Goal: Information Seeking & Learning: Learn about a topic

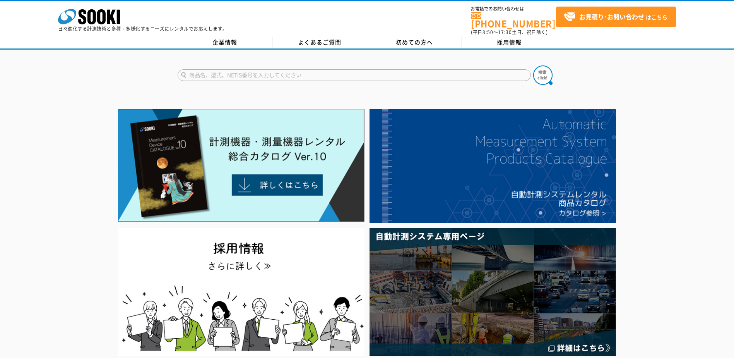
click at [286, 69] on input "text" at bounding box center [354, 75] width 353 height 12
click at [267, 83] on div "デジタル照度計" at bounding box center [251, 86] width 146 height 10
type input "デジタル照度計"
click at [540, 67] on img at bounding box center [542, 74] width 19 height 19
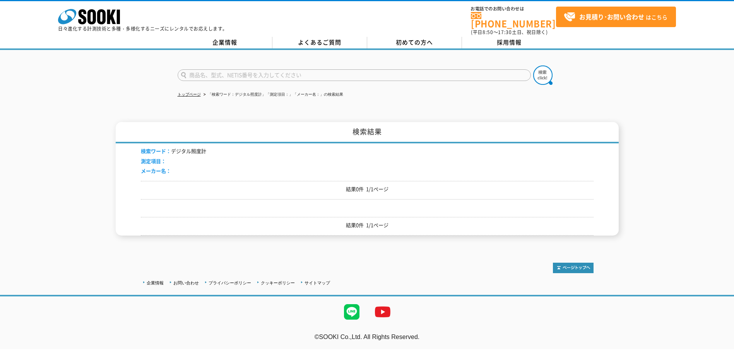
click at [260, 69] on input "text" at bounding box center [354, 75] width 353 height 12
type input "照度計"
click at [247, 91] on div "照度計" at bounding box center [251, 96] width 146 height 10
click at [536, 69] on img at bounding box center [542, 74] width 19 height 19
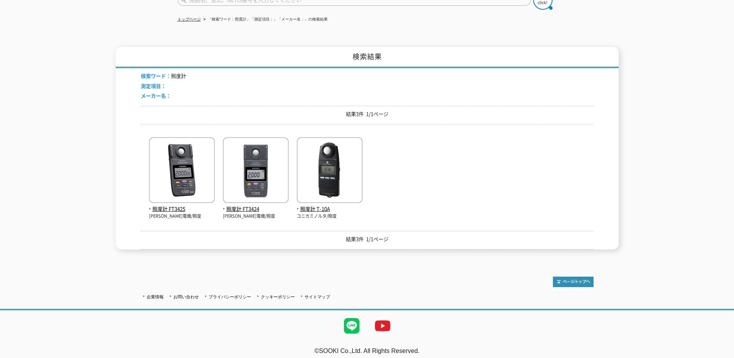
scroll to position [76, 0]
click at [180, 159] on img at bounding box center [182, 170] width 66 height 68
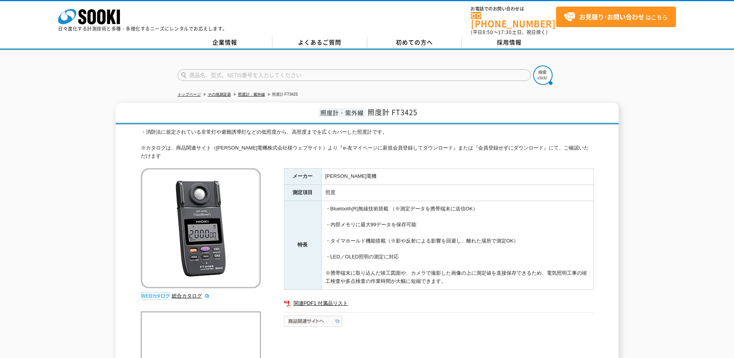
click at [315, 315] on img at bounding box center [313, 321] width 59 height 12
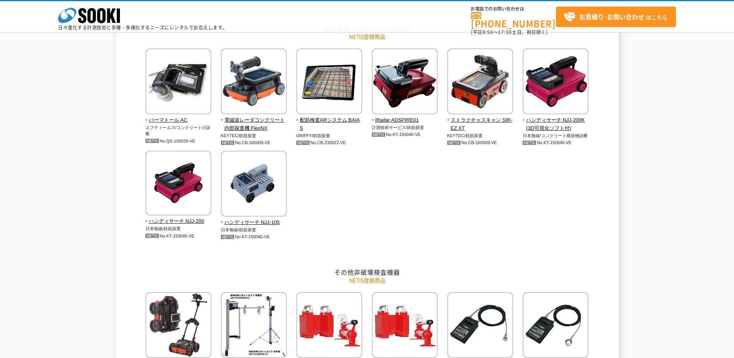
scroll to position [348, 0]
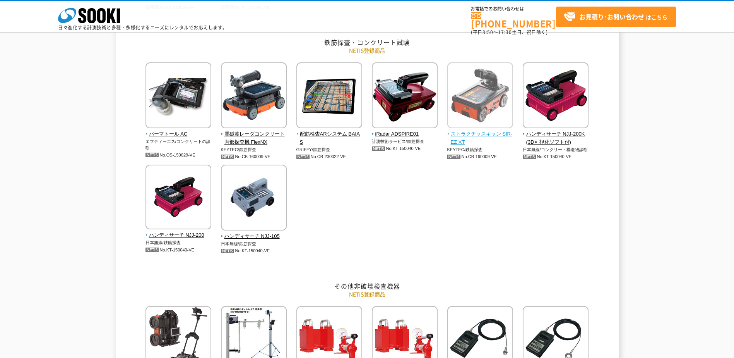
click at [485, 91] on img at bounding box center [481, 96] width 66 height 68
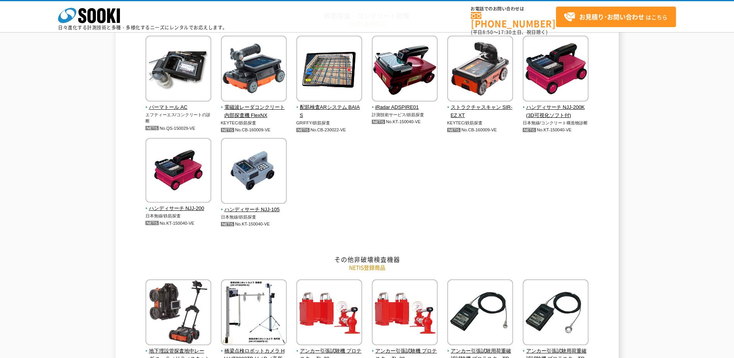
scroll to position [232, 0]
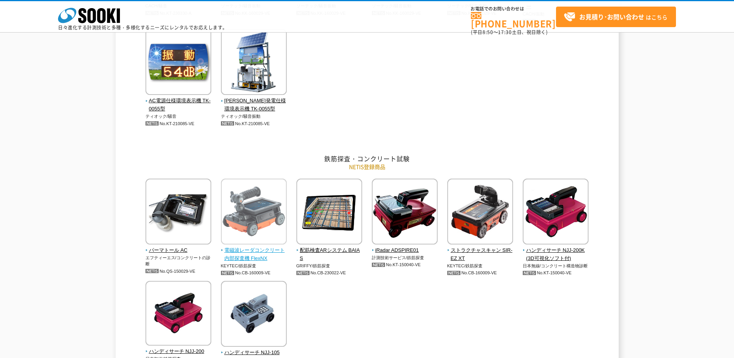
click at [261, 222] on img at bounding box center [254, 212] width 66 height 68
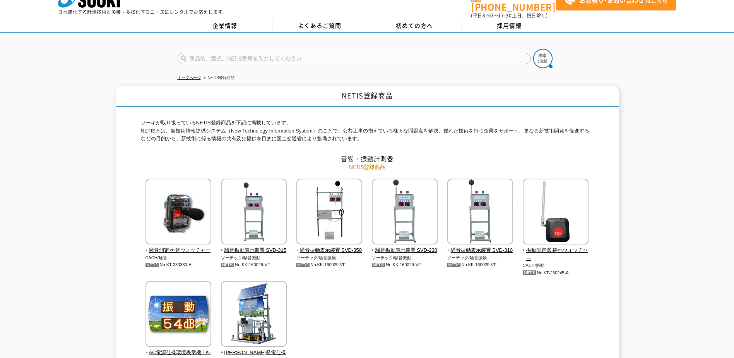
scroll to position [0, 0]
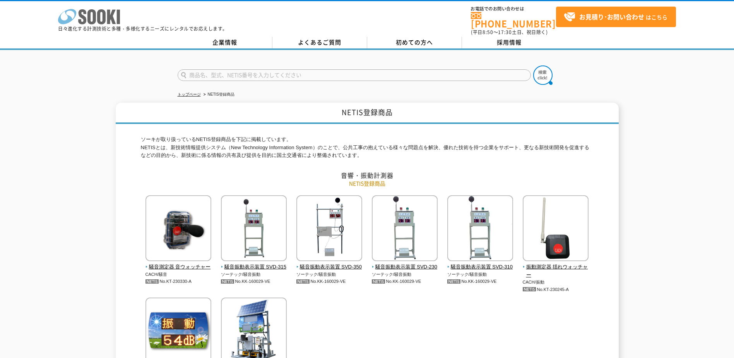
click at [92, 19] on icon "株式会社 ソーキ" at bounding box center [89, 16] width 62 height 15
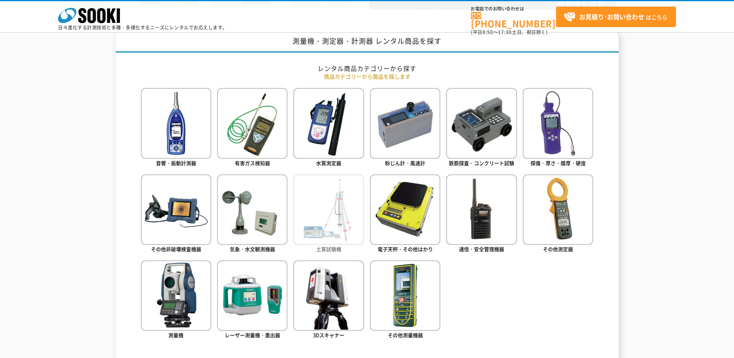
scroll to position [310, 0]
